Goal: Information Seeking & Learning: Learn about a topic

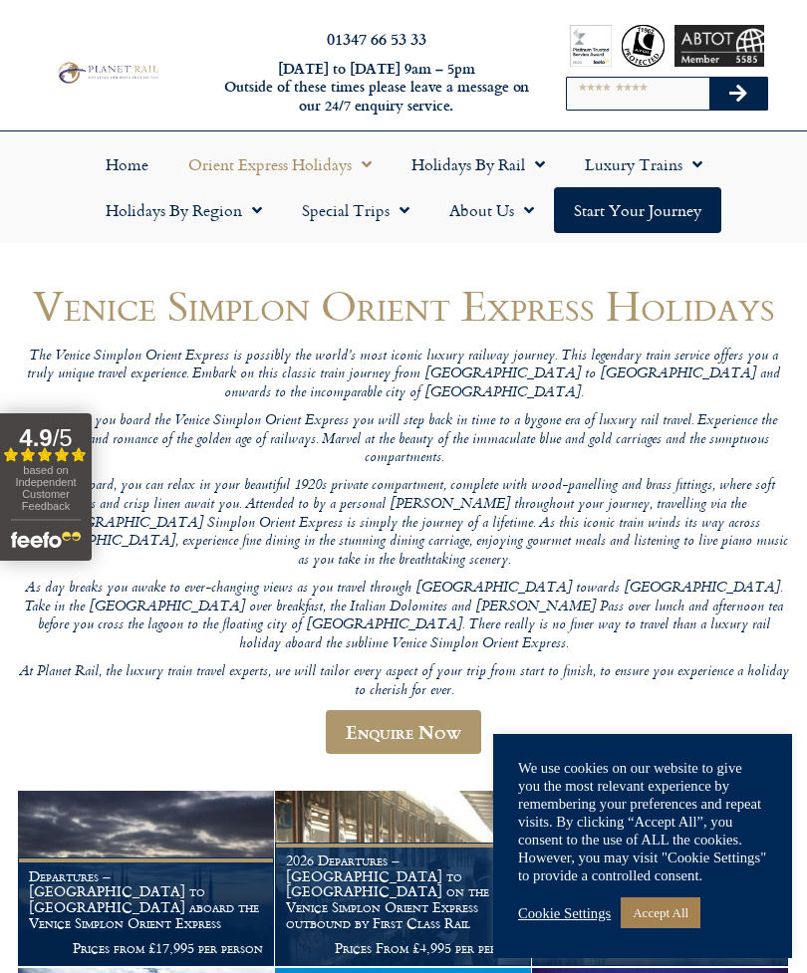
click at [443, 710] on link "Enquire Now" at bounding box center [403, 732] width 155 height 44
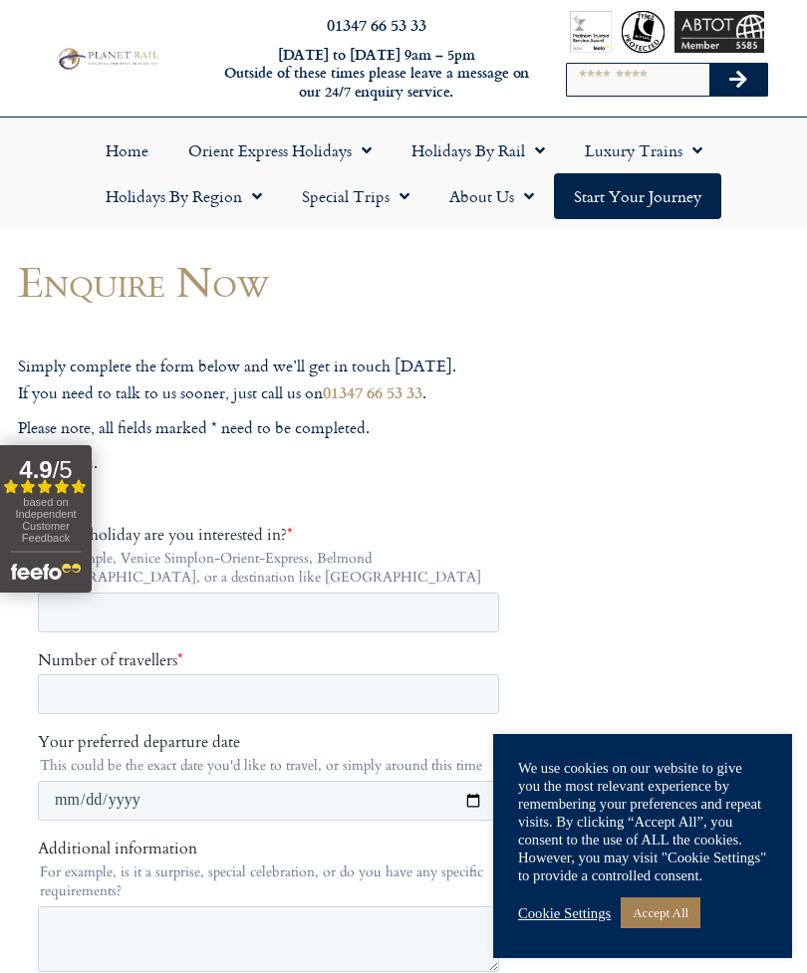
scroll to position [16, 0]
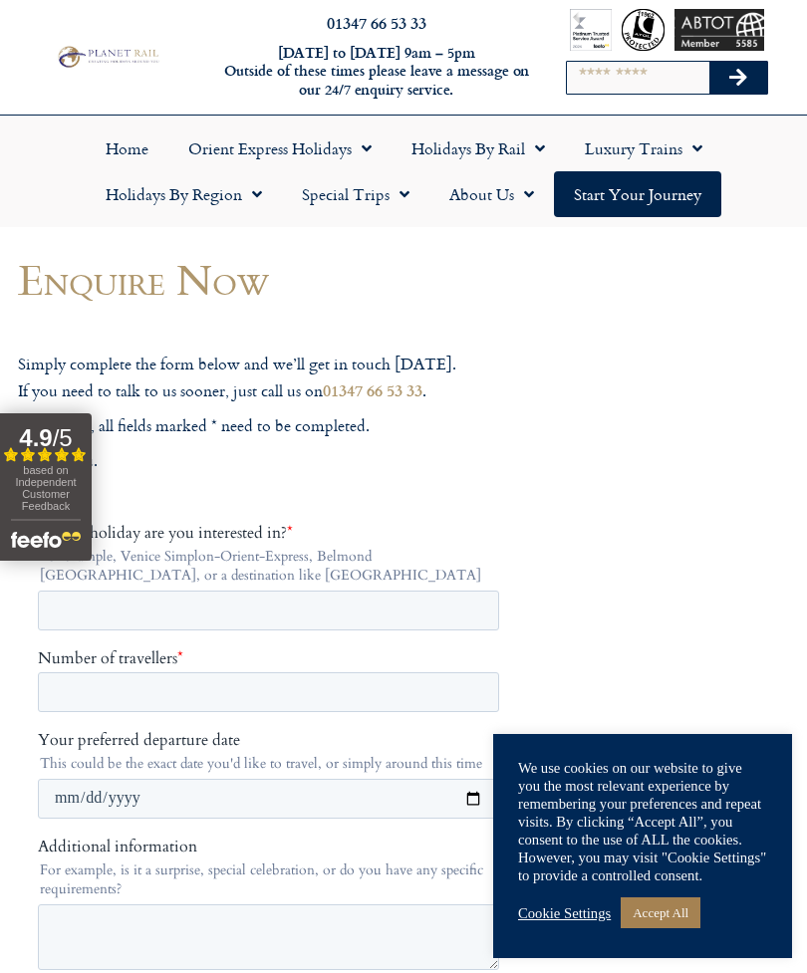
click at [694, 148] on span "Menu" at bounding box center [693, 149] width 20 height 36
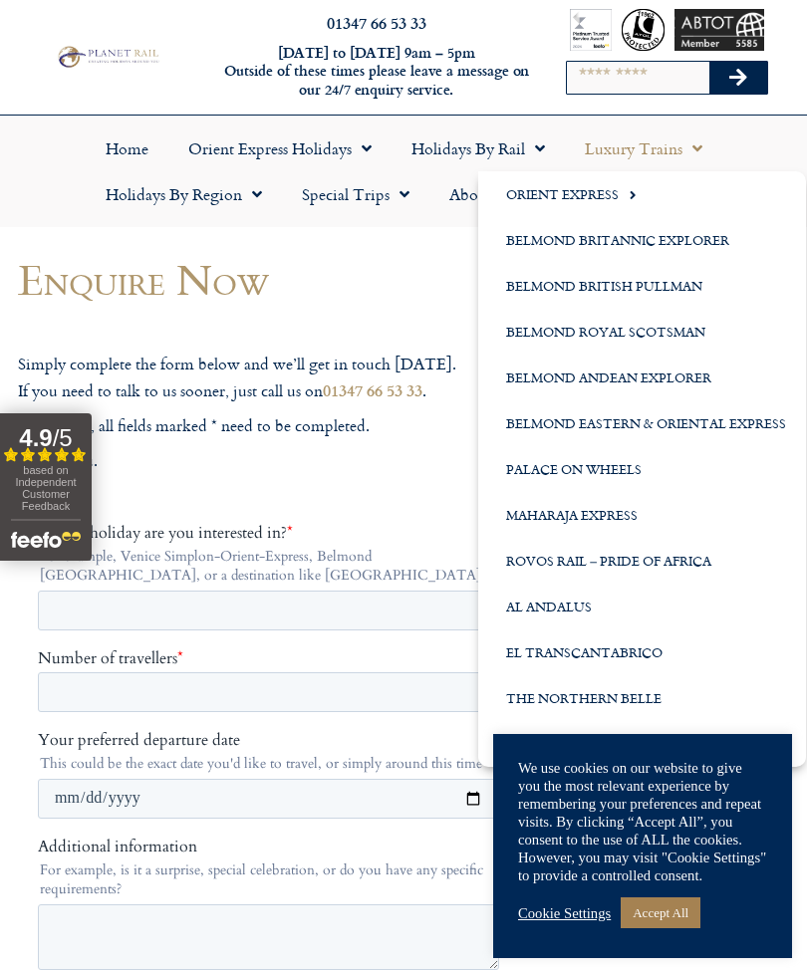
click at [619, 701] on link "The Northern Belle" at bounding box center [642, 699] width 328 height 46
click at [681, 919] on link "Accept All" at bounding box center [661, 913] width 80 height 31
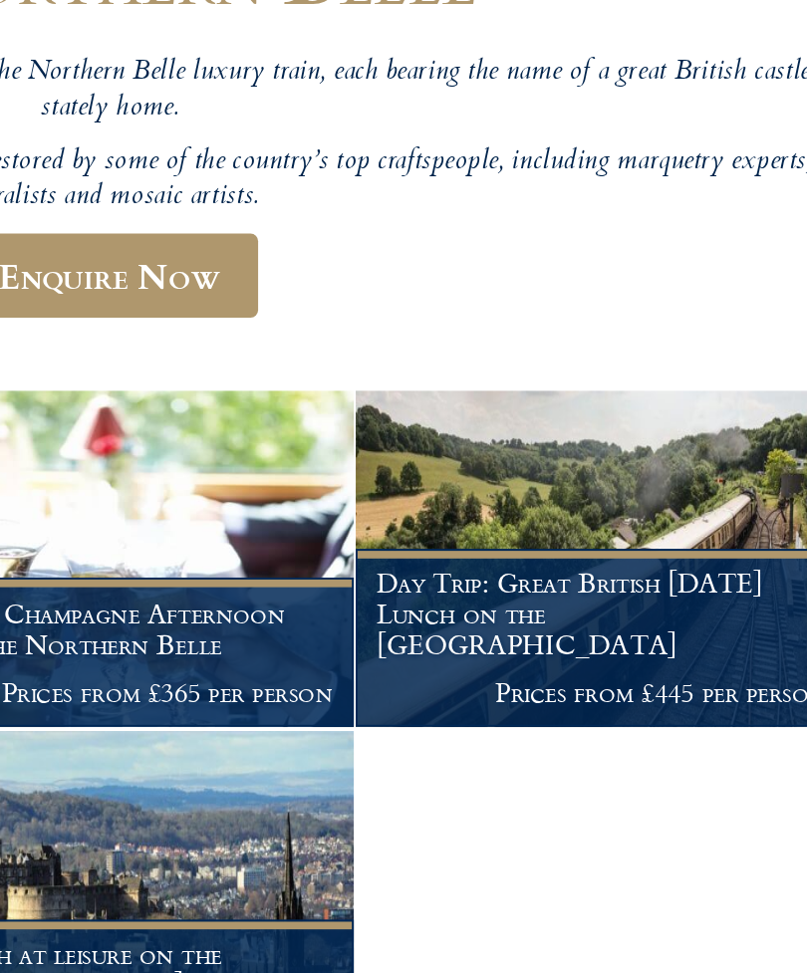
scroll to position [45, 0]
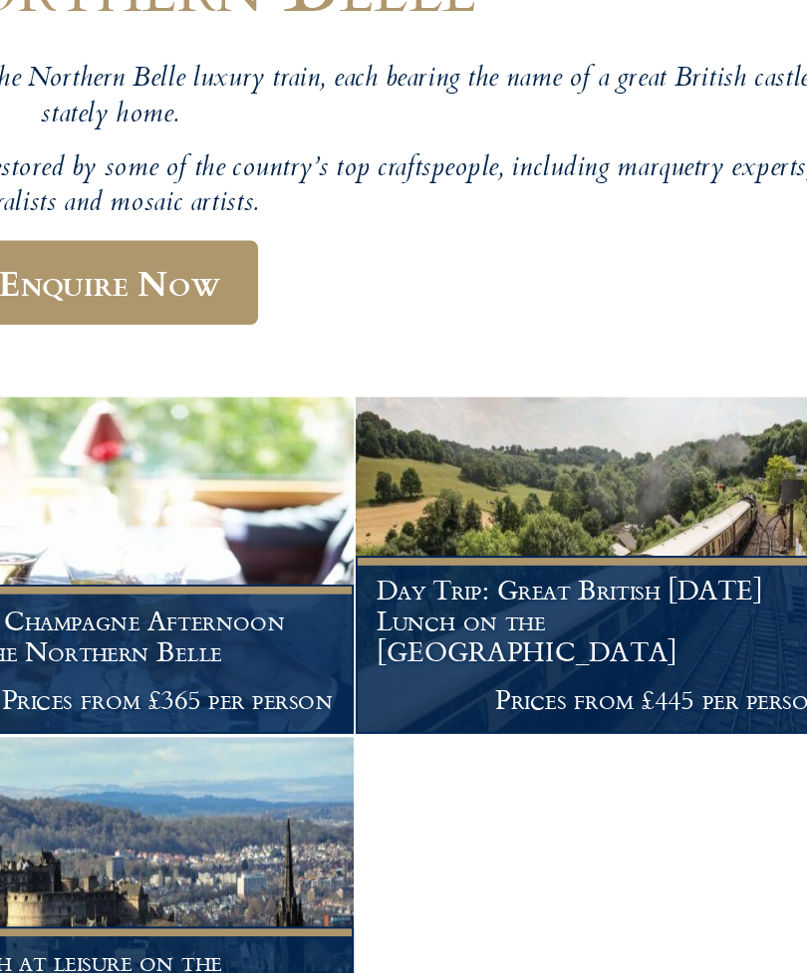
click at [543, 729] on h1 "Day Trip: Great British [DATE] Lunch on the [GEOGRAPHIC_DATA]" at bounding box center [660, 752] width 234 height 47
